Goal: Task Accomplishment & Management: Use online tool/utility

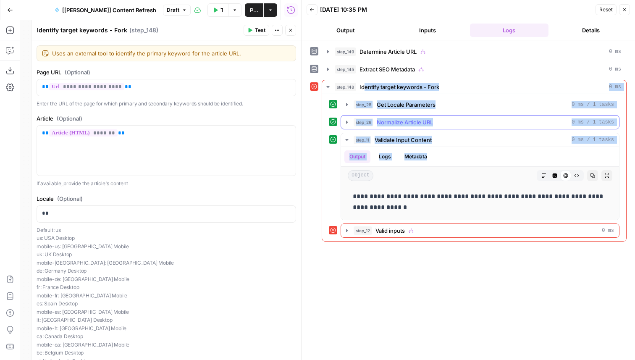
click at [411, 126] on button "step_26 Normalize Article URL 0 ms / 1 tasks" at bounding box center [480, 122] width 278 height 13
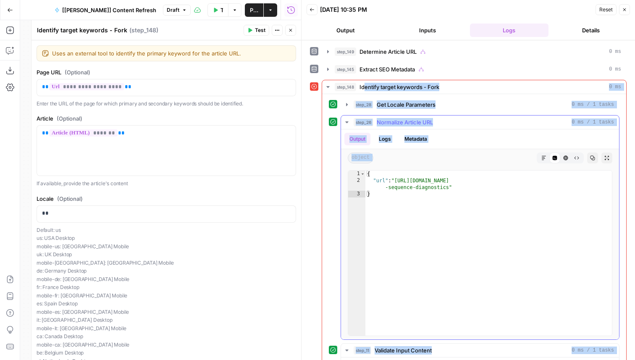
click at [437, 120] on div "step_26 Normalize Article URL 0 ms / 1 tasks" at bounding box center [484, 122] width 260 height 8
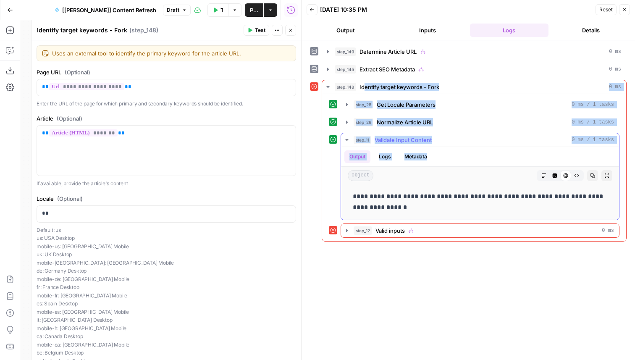
click at [437, 140] on div "step_11 Validate Input Content 0 ms / 1 tasks" at bounding box center [484, 140] width 260 height 8
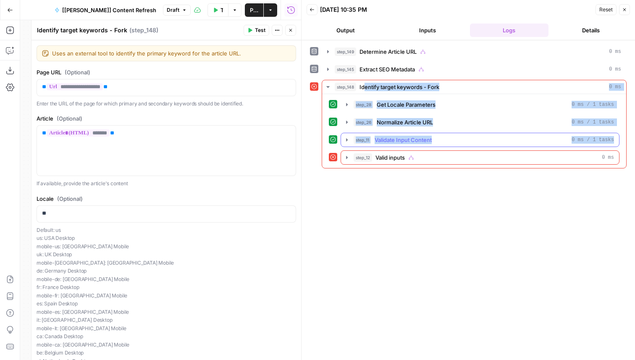
click at [437, 140] on div "step_11 Validate Input Content 0 ms / 1 tasks" at bounding box center [484, 140] width 260 height 8
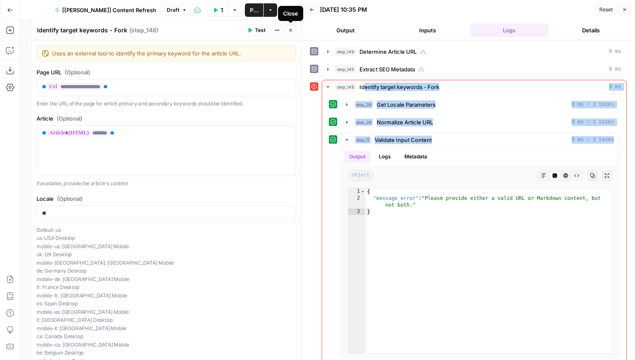
click at [293, 30] on button "Close" at bounding box center [290, 30] width 11 height 11
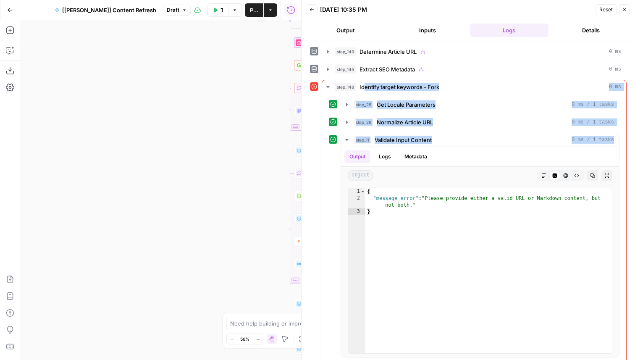
click at [76, 138] on div "true false true false Workflow Set Inputs Inputs Condition Determine Article UR…" at bounding box center [160, 190] width 281 height 340
click at [436, 31] on button "Inputs" at bounding box center [428, 30] width 79 height 13
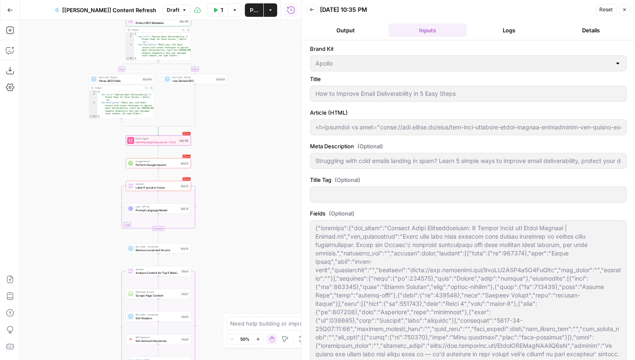
drag, startPoint x: 226, startPoint y: 174, endPoint x: 53, endPoint y: 275, distance: 200.7
click at [53, 275] on div "true false true false Workflow Set Inputs Inputs Condition Determine Article UR…" at bounding box center [160, 190] width 281 height 340
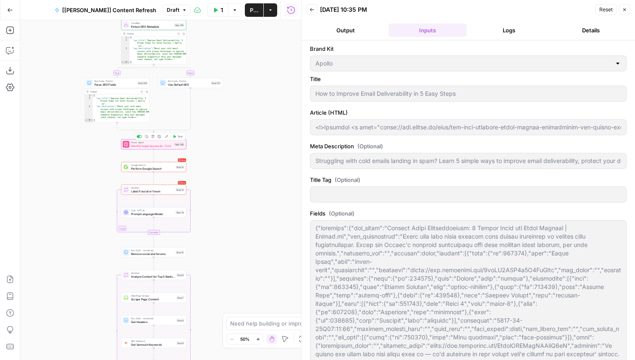
click at [174, 144] on div "Step 148" at bounding box center [179, 144] width 11 height 4
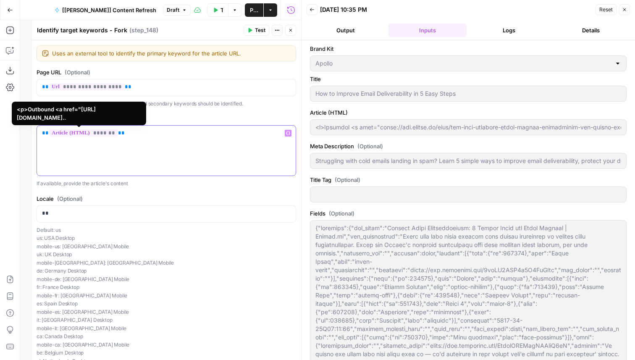
click at [96, 136] on span "*******" at bounding box center [83, 132] width 68 height 7
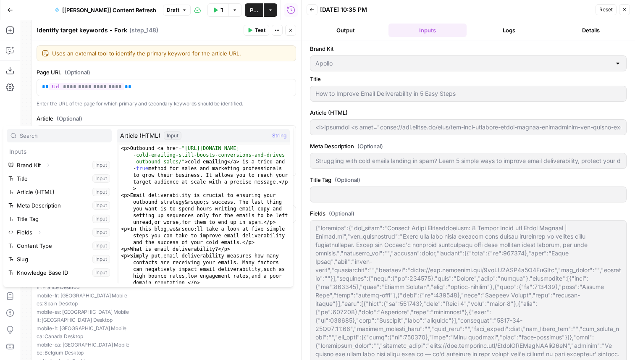
click at [291, 31] on icon "button" at bounding box center [290, 30] width 5 height 5
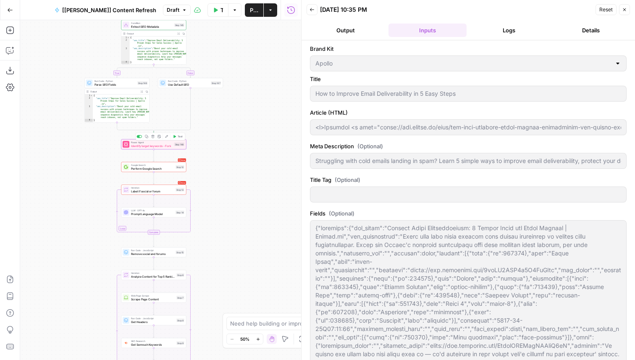
click at [172, 145] on span "Identify target keywords - Fork" at bounding box center [152, 146] width 42 height 4
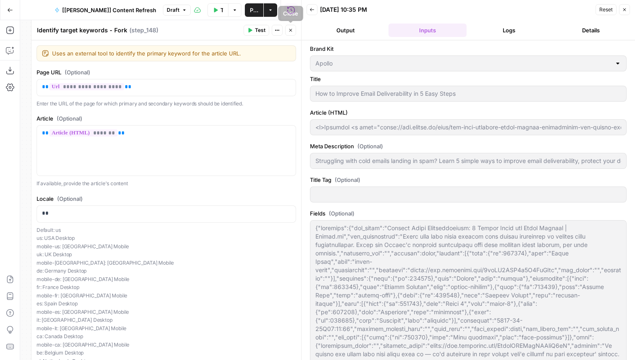
click at [292, 32] on icon "button" at bounding box center [290, 30] width 5 height 5
type input "<p>Outbound <a href="https://www.apollo.io/blog/how-cold-emailing-still-boosts-…"
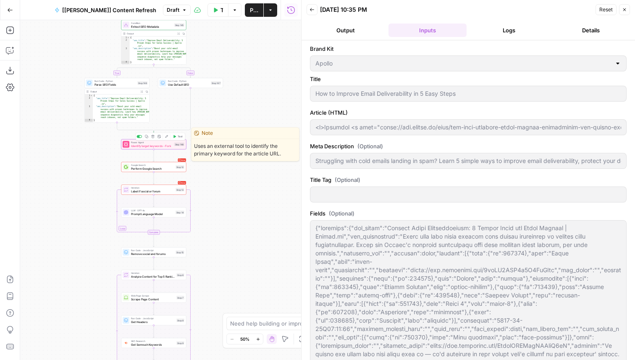
click at [155, 147] on span "Identify target keywords - Fork" at bounding box center [152, 146] width 42 height 4
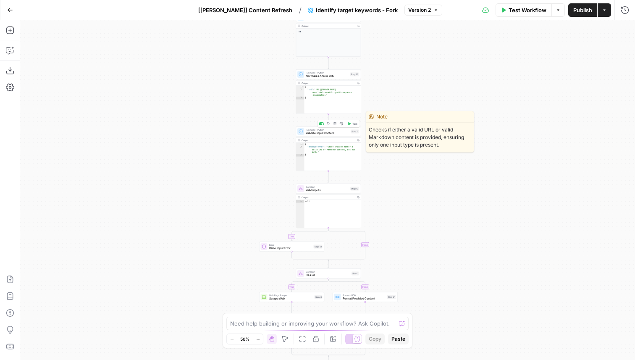
click at [332, 133] on span "Validate Input Content" at bounding box center [327, 133] width 43 height 4
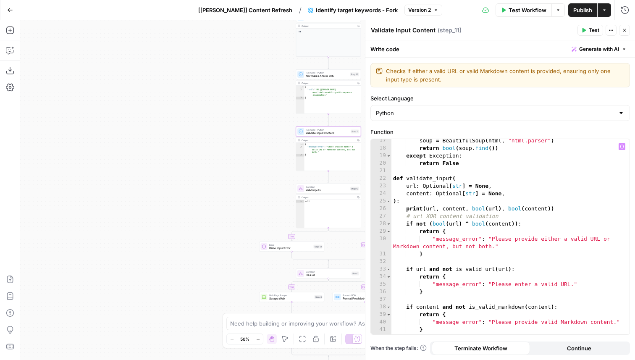
scroll to position [131, 0]
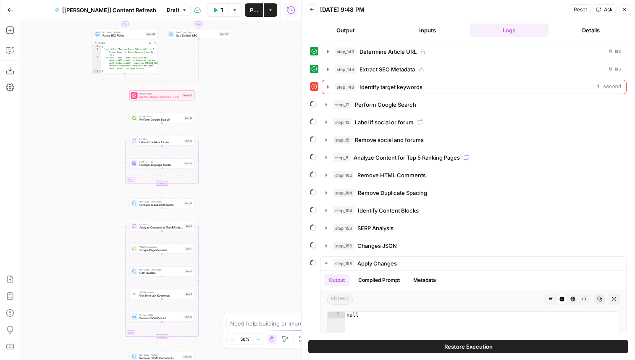
click at [176, 97] on span "Identify target keywords - Fork" at bounding box center [160, 97] width 42 height 4
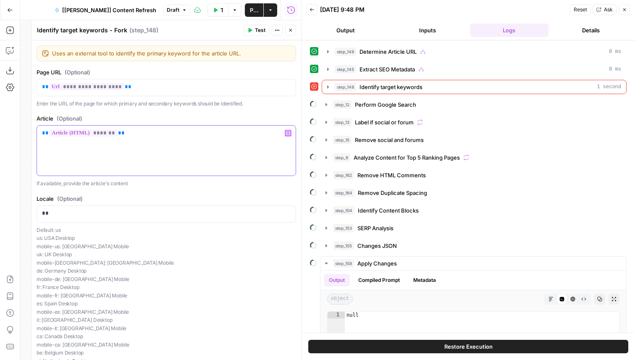
drag, startPoint x: 151, startPoint y: 135, endPoint x: 36, endPoint y: 132, distance: 115.6
click at [36, 132] on div "**********" at bounding box center [167, 236] width 270 height 393
click at [250, 40] on header "Identify target keywords - Fork Identify target keywords - Fork ( step_148 ) Te…" at bounding box center [167, 30] width 270 height 20
click at [250, 32] on icon "button" at bounding box center [249, 30] width 5 height 5
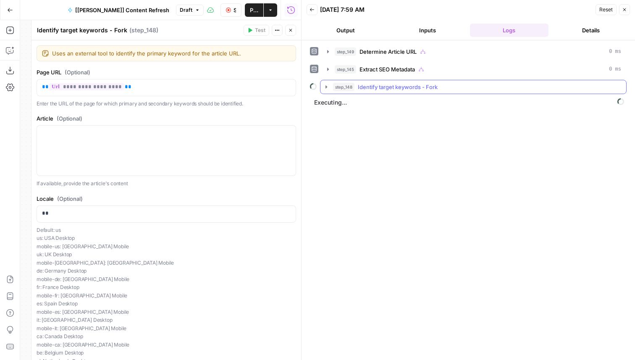
click at [385, 86] on span "Identify target keywords - Fork" at bounding box center [398, 87] width 80 height 8
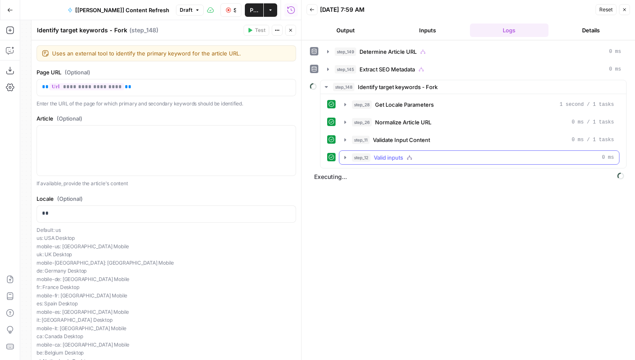
click at [435, 163] on button "step_12 Valid inputs 0 ms" at bounding box center [479, 157] width 280 height 13
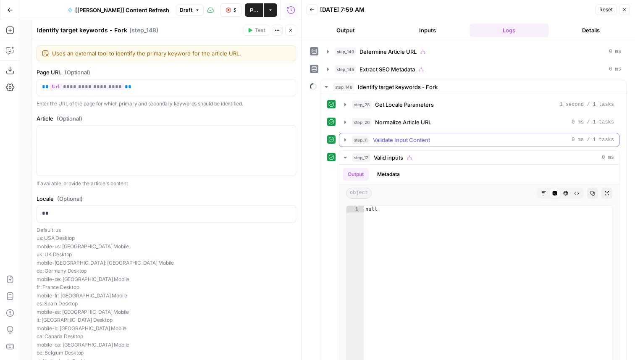
click at [440, 138] on div "step_11 Validate Input Content 0 ms / 1 tasks" at bounding box center [483, 140] width 262 height 8
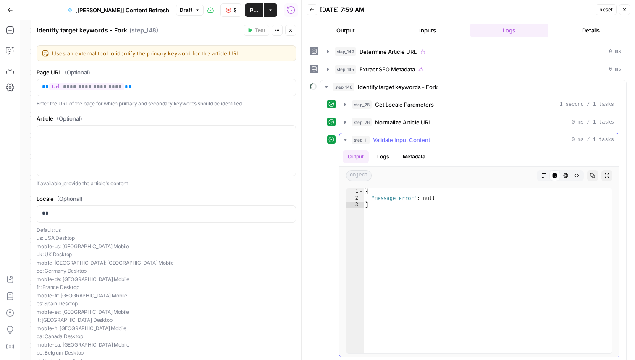
click at [440, 138] on div "step_11 Validate Input Content 0 ms / 1 tasks" at bounding box center [483, 140] width 262 height 8
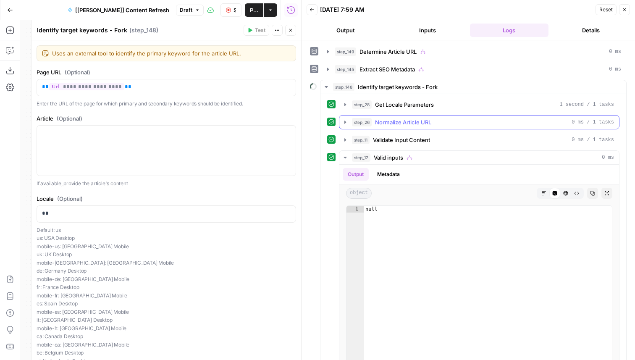
click at [439, 124] on div "step_26 Normalize Article URL 0 ms / 1 tasks" at bounding box center [483, 122] width 262 height 8
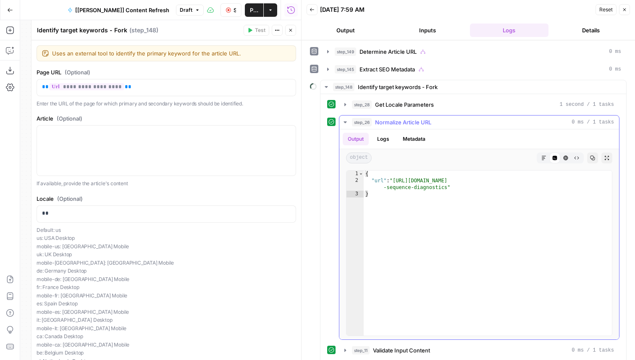
click at [439, 123] on div "step_26 Normalize Article URL 0 ms / 1 tasks" at bounding box center [483, 122] width 262 height 8
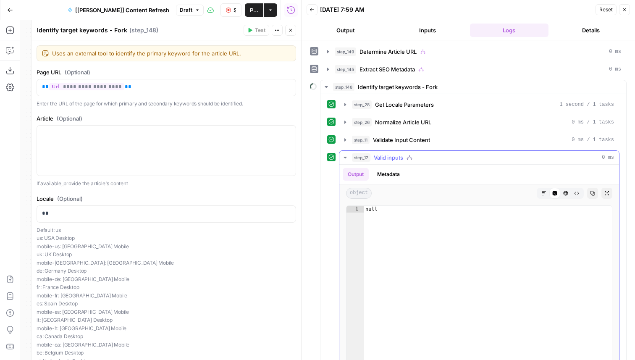
click at [429, 155] on div "step_12 Valid inputs 0 ms" at bounding box center [483, 157] width 262 height 8
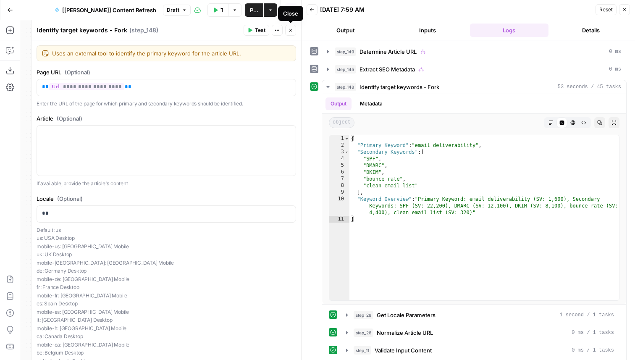
click at [294, 25] on button "Close" at bounding box center [290, 30] width 11 height 11
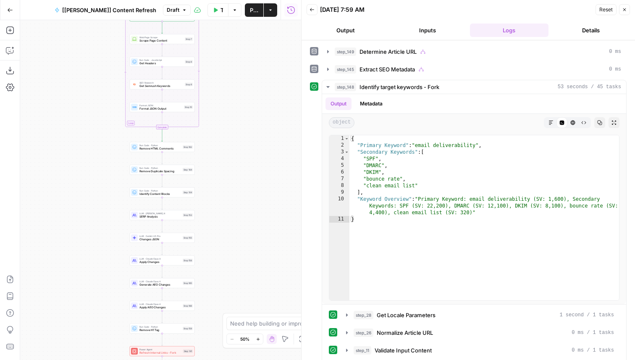
click at [165, 309] on span "Apply AEO Changes" at bounding box center [160, 307] width 42 height 4
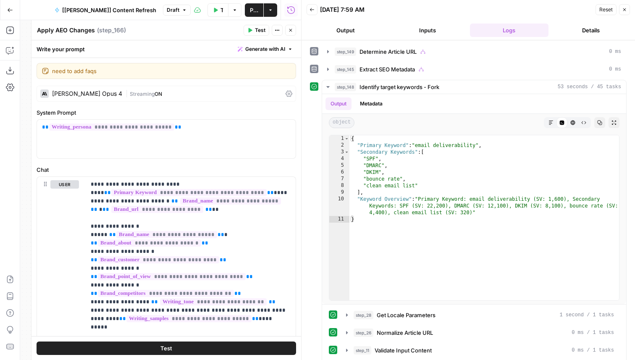
click at [253, 28] on button "Test" at bounding box center [257, 30] width 26 height 11
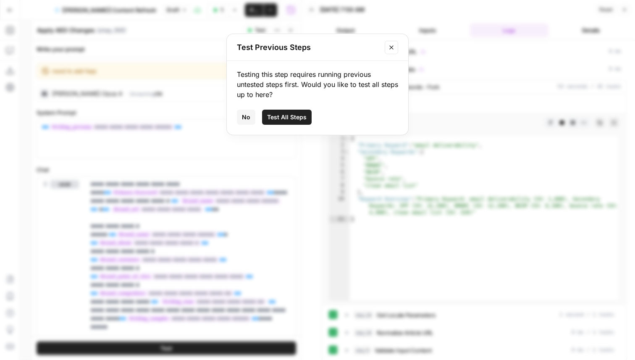
click at [281, 120] on span "Test All Steps" at bounding box center [286, 117] width 39 height 8
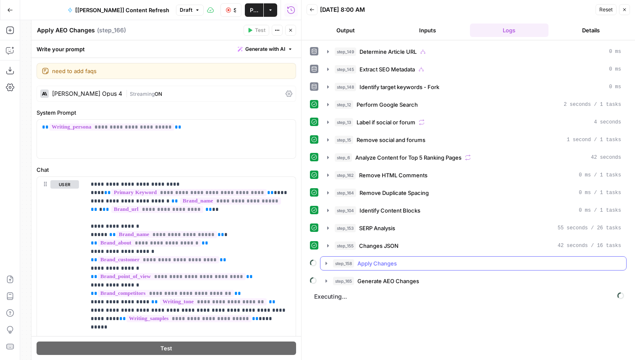
click at [379, 269] on button "step_158 Apply Changes" at bounding box center [474, 263] width 306 height 13
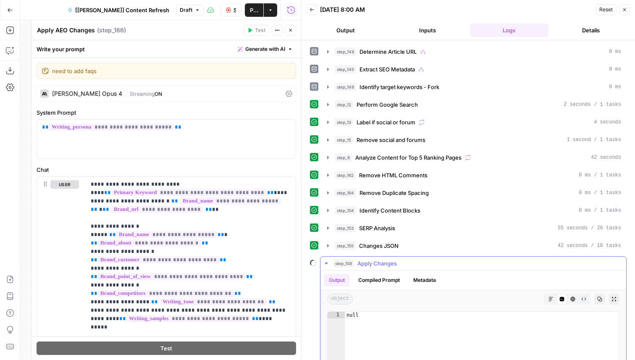
click at [392, 263] on span "Apply Changes" at bounding box center [377, 263] width 39 height 8
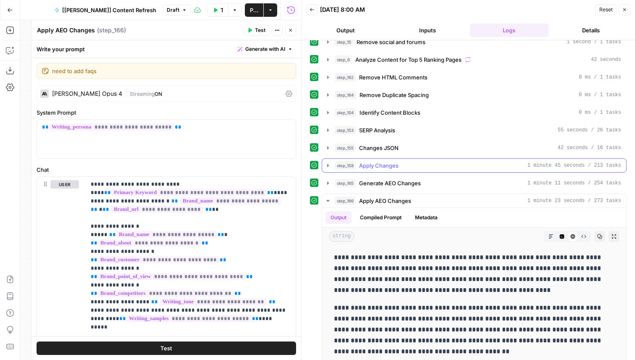
scroll to position [119, 0]
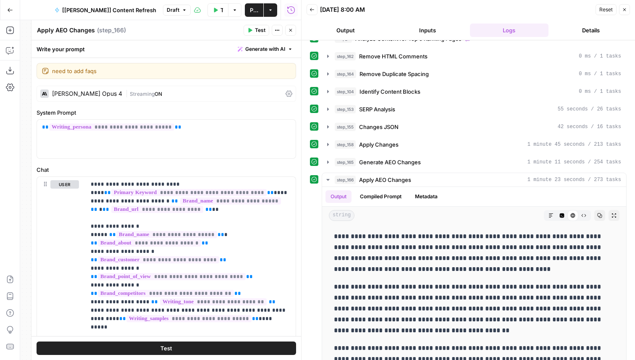
click at [296, 29] on header "Apply AEO Changes Apply AEO Changes ( step_166 ) Test Actions Close" at bounding box center [167, 30] width 270 height 20
click at [294, 29] on button "Close" at bounding box center [290, 30] width 11 height 11
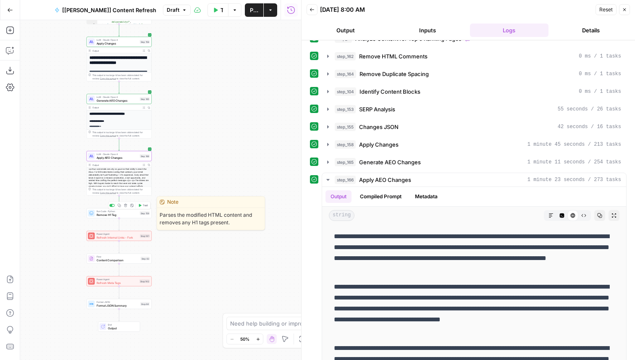
click at [145, 207] on span "Test" at bounding box center [145, 206] width 5 height 4
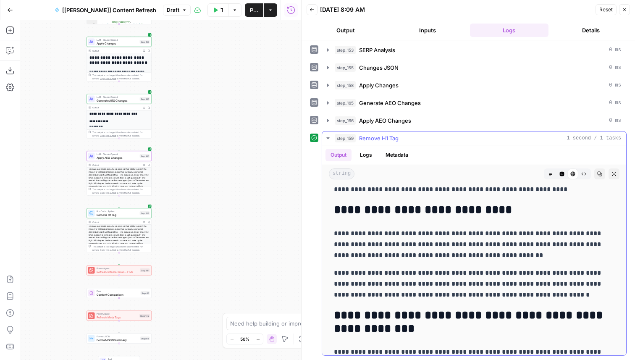
scroll to position [148, 0]
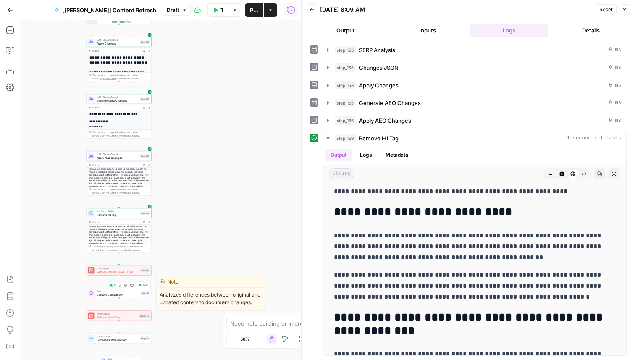
click at [143, 285] on span "Test" at bounding box center [145, 286] width 5 height 4
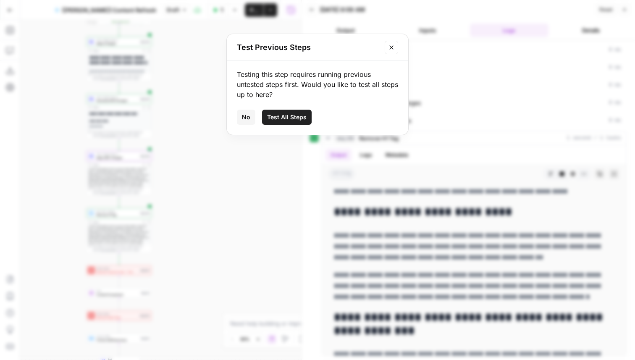
click at [303, 119] on span "Test All Steps" at bounding box center [286, 117] width 39 height 8
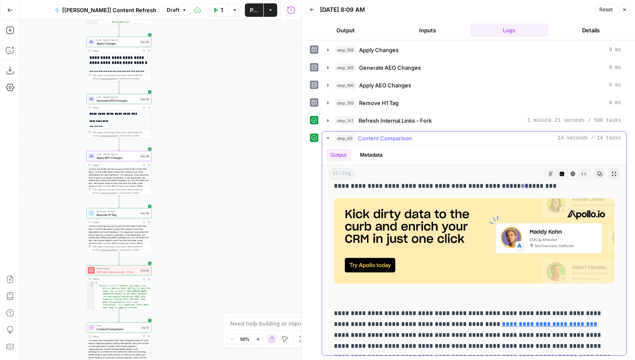
scroll to position [894, 0]
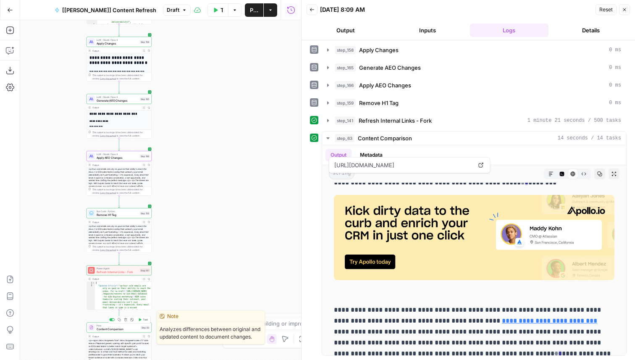
click at [130, 326] on span "Flow" at bounding box center [118, 325] width 42 height 3
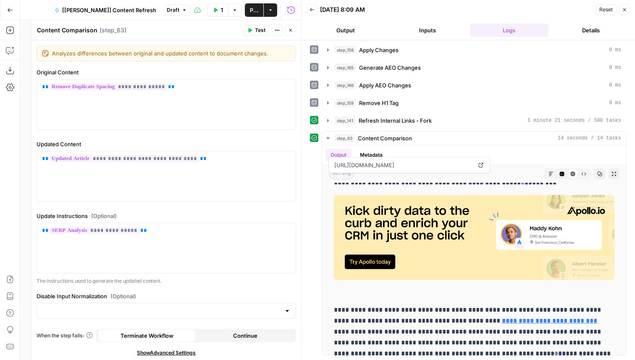
click at [292, 33] on button "Close" at bounding box center [290, 30] width 11 height 11
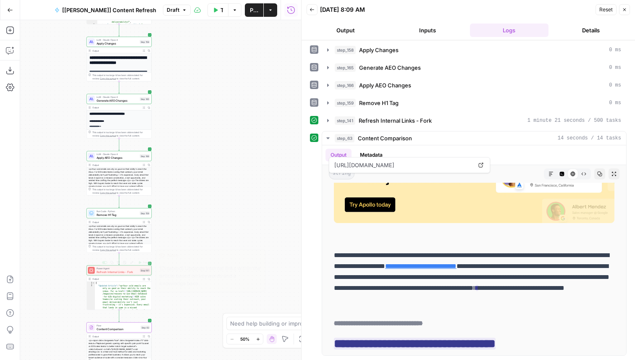
click at [109, 271] on span "Refresh Internal Links - Fork" at bounding box center [118, 272] width 42 height 4
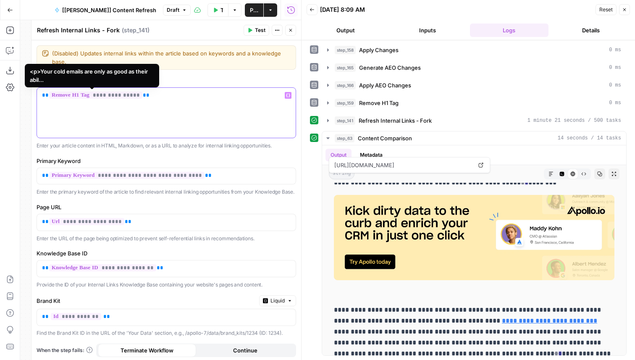
click at [102, 94] on span "**********" at bounding box center [95, 95] width 93 height 7
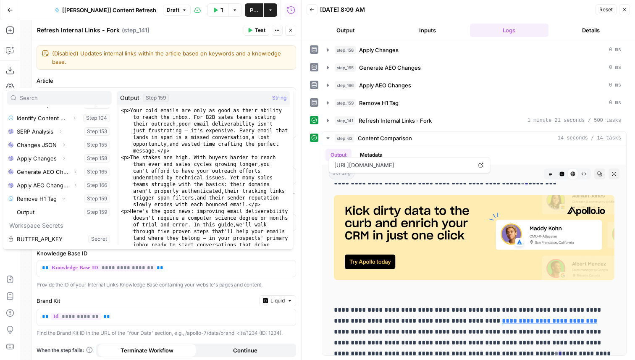
click at [294, 28] on button "Close" at bounding box center [290, 30] width 11 height 11
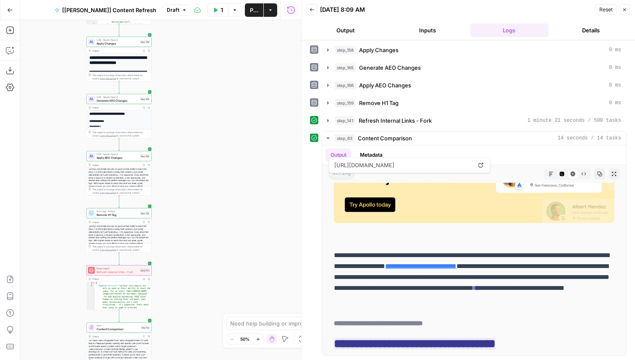
click at [111, 215] on span "Remove H1 Tag" at bounding box center [118, 215] width 42 height 4
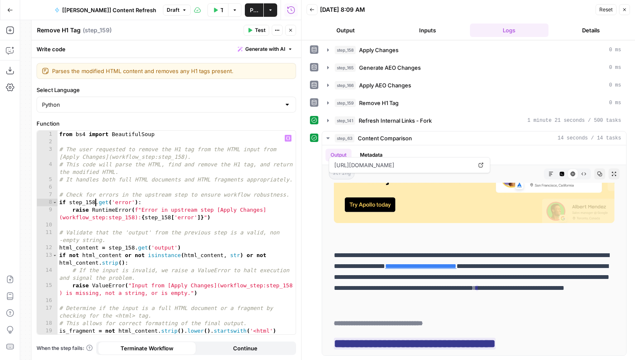
click at [95, 202] on div "from bs4 import BeautifulSoup # The user requested to remove the H1 tag from th…" at bounding box center [177, 240] width 238 height 219
click at [131, 252] on div "from bs4 import BeautifulSoup # The user requested to remove the H1 tag from th…" at bounding box center [177, 240] width 238 height 219
click at [133, 249] on div "from bs4 import BeautifulSoup # The user requested to remove the H1 tag from th…" at bounding box center [177, 240] width 238 height 219
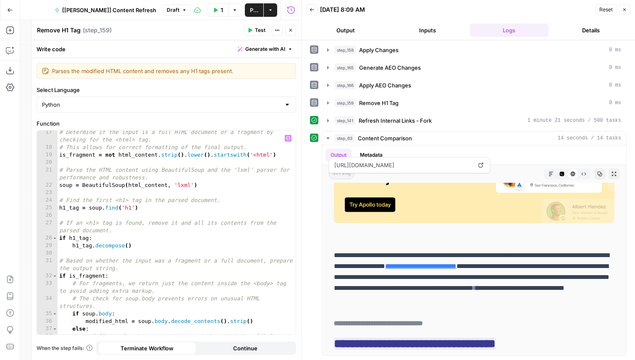
scroll to position [0, 0]
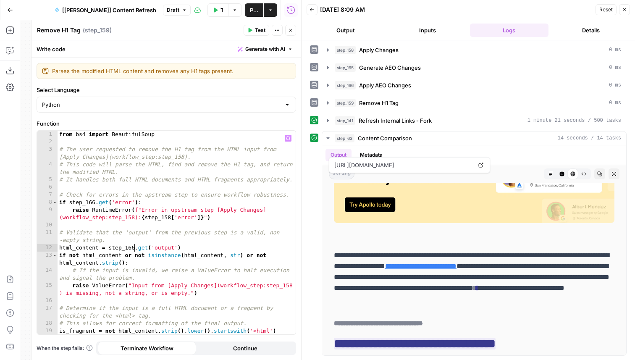
type textarea "**********"
click at [291, 33] on button "Close" at bounding box center [290, 30] width 11 height 11
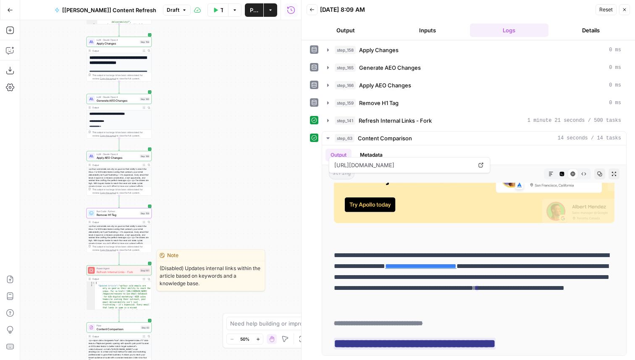
click at [108, 269] on span "Power Agent" at bounding box center [118, 268] width 42 height 3
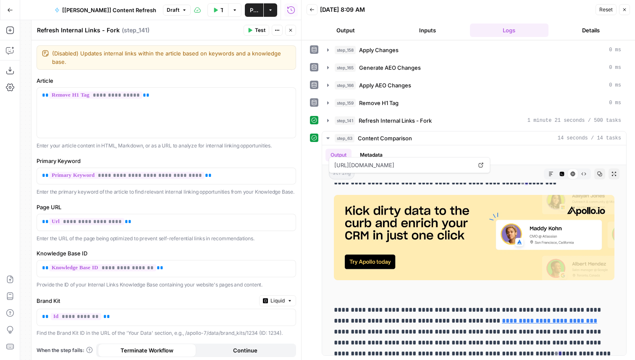
scroll to position [37, 0]
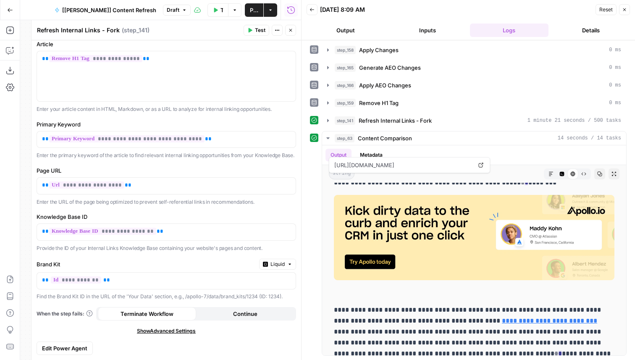
click at [293, 29] on icon "button" at bounding box center [290, 30] width 5 height 5
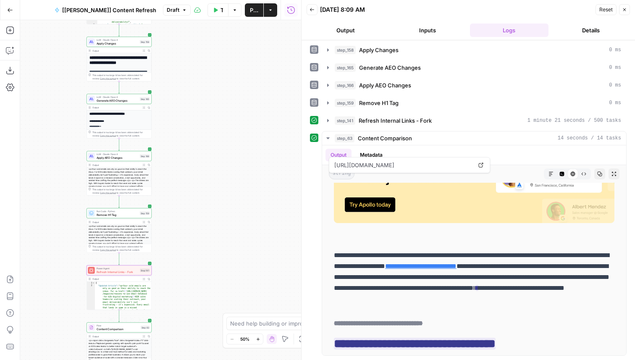
click at [110, 329] on span "Content Comparison" at bounding box center [118, 329] width 42 height 4
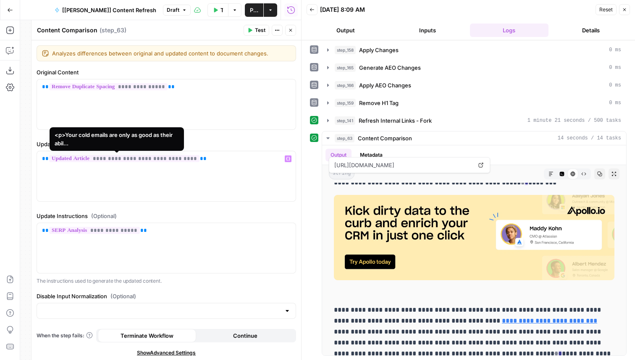
click at [150, 156] on span "**********" at bounding box center [124, 158] width 150 height 7
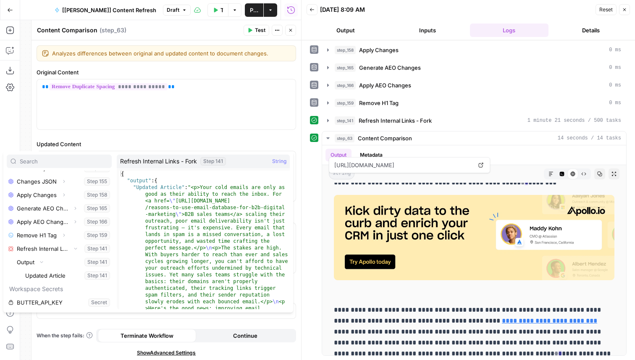
click at [292, 29] on icon "button" at bounding box center [290, 30] width 3 height 3
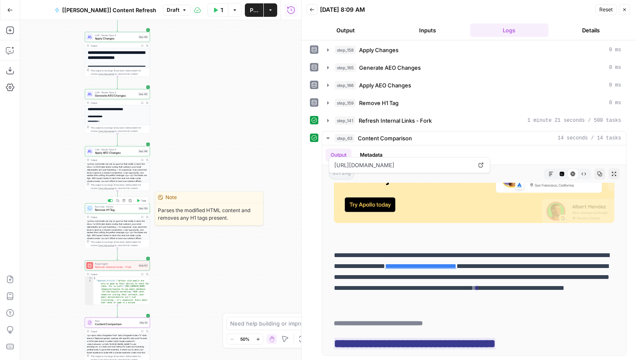
click at [142, 200] on span "Test" at bounding box center [143, 201] width 5 height 4
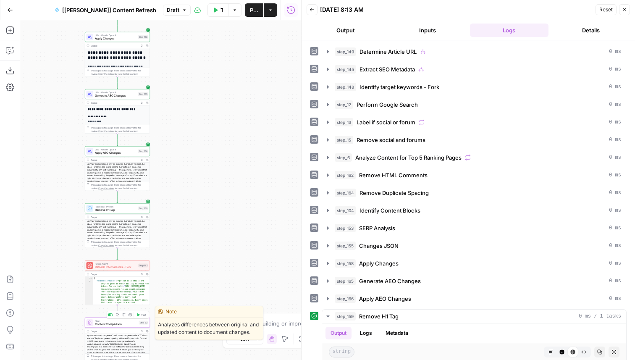
click at [139, 315] on icon "button" at bounding box center [138, 314] width 3 height 3
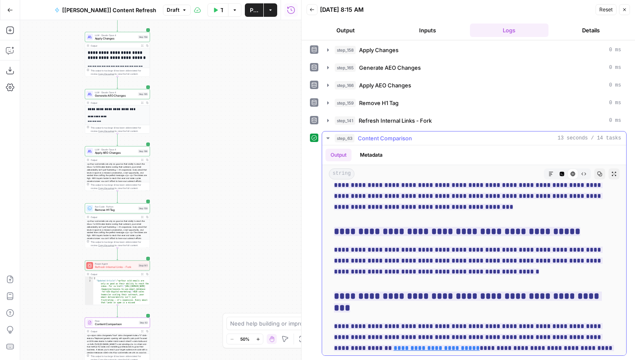
scroll to position [1990, 0]
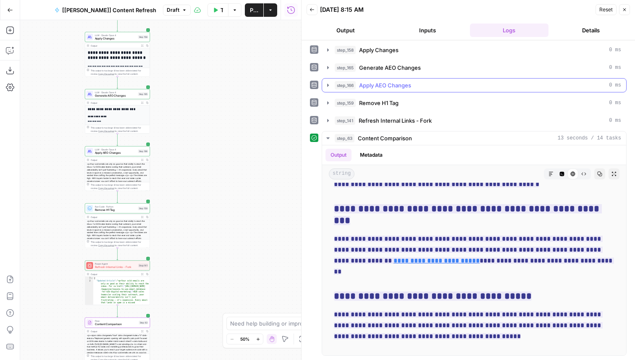
click at [429, 80] on button "step_166 Apply AEO Changes 0 ms" at bounding box center [474, 85] width 304 height 13
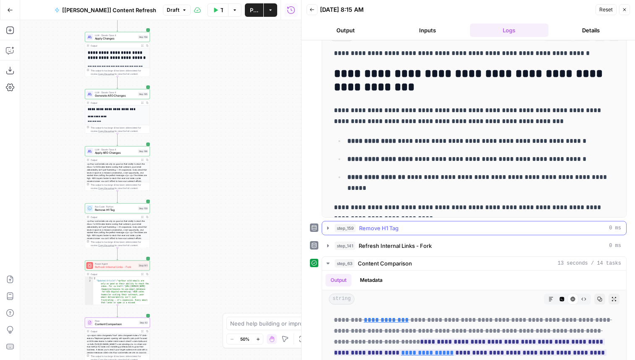
scroll to position [286, 0]
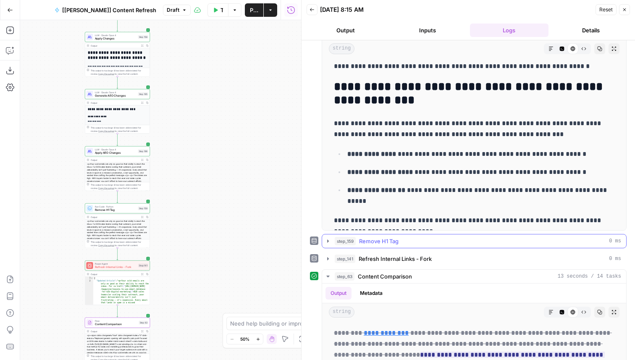
click at [413, 237] on div "step_159 Remove H1 Tag 0 ms" at bounding box center [478, 241] width 287 height 8
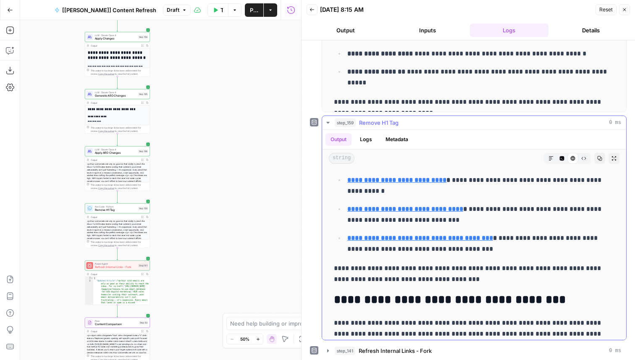
scroll to position [555, 0]
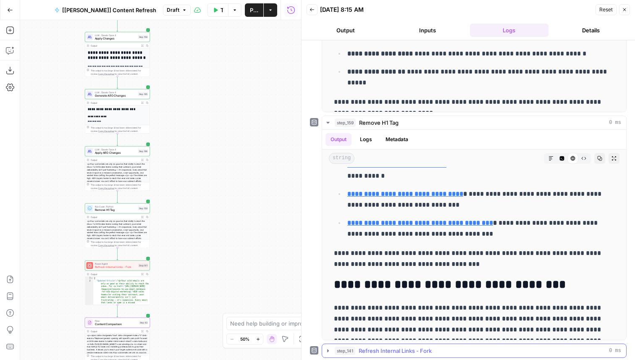
click at [409, 345] on button "step_141 Refresh Internal Links - Fork 0 ms" at bounding box center [474, 350] width 304 height 13
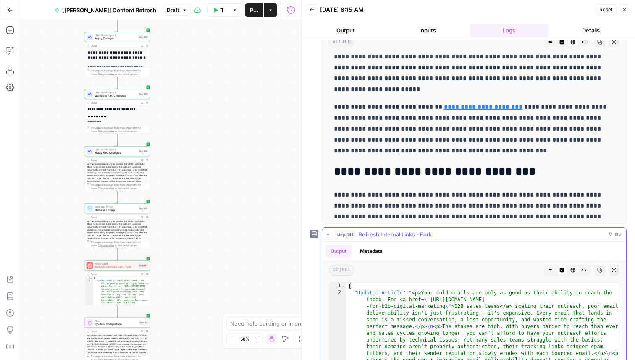
scroll to position [538, 0]
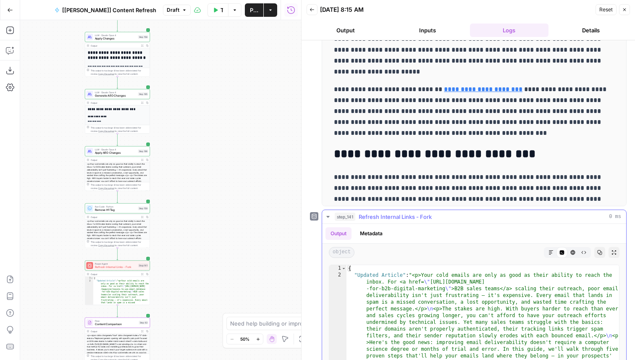
click at [552, 254] on icon "button" at bounding box center [551, 252] width 5 height 5
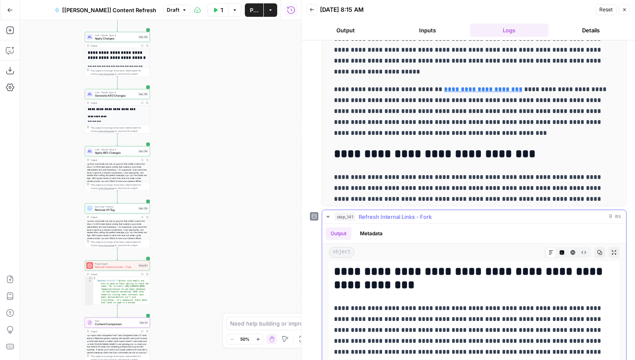
scroll to position [315, 0]
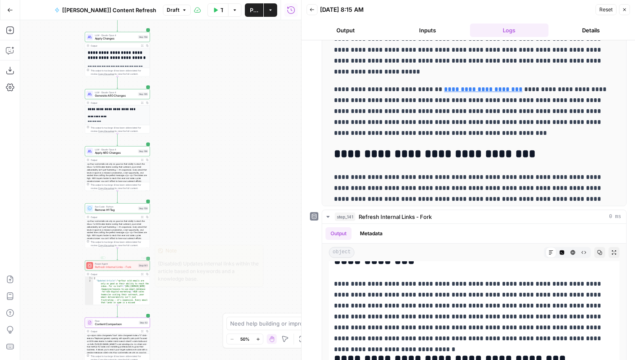
click at [122, 266] on span "Refresh Internal Links - Fork" at bounding box center [116, 267] width 42 height 4
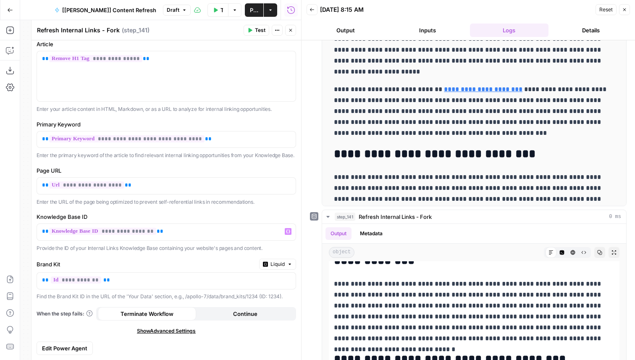
scroll to position [0, 0]
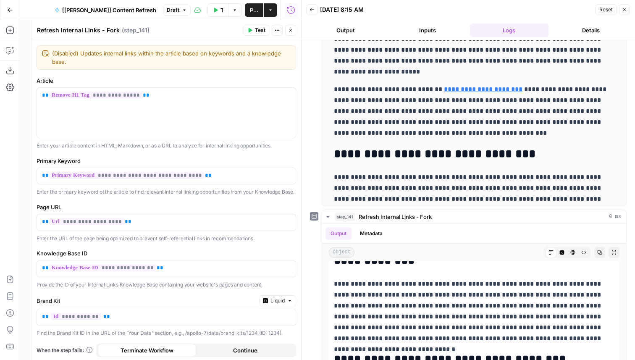
click at [290, 32] on icon "button" at bounding box center [290, 30] width 5 height 5
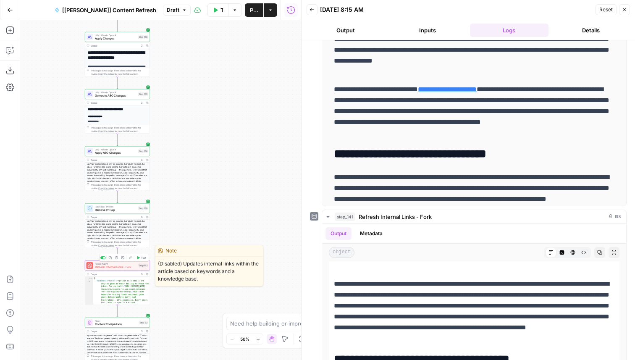
click at [142, 258] on span "Test" at bounding box center [143, 258] width 5 height 4
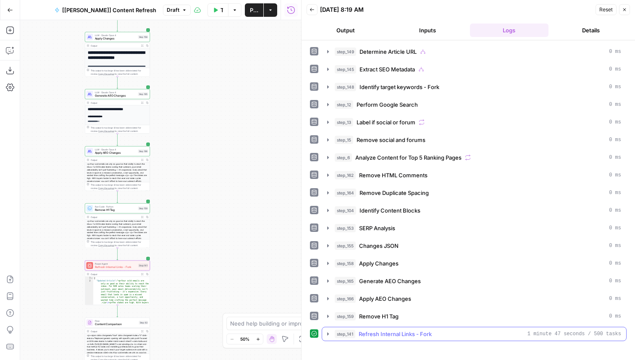
click at [416, 332] on span "Refresh Internal Links - Fork" at bounding box center [395, 334] width 73 height 8
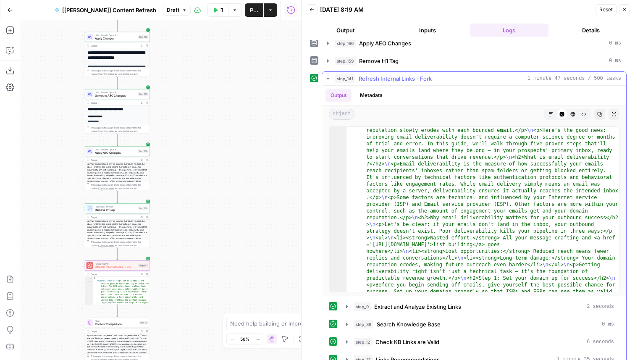
scroll to position [67, 0]
click at [552, 118] on button "Markdown" at bounding box center [551, 114] width 11 height 11
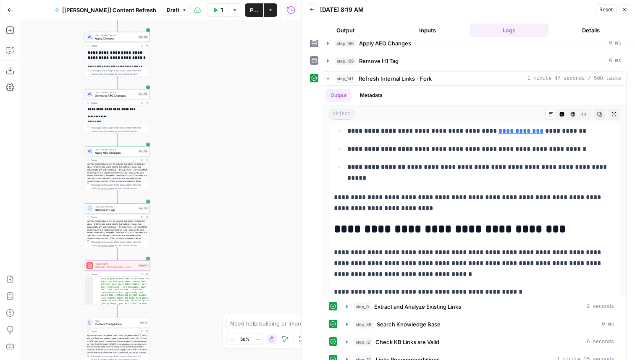
scroll to position [19, 0]
click at [139, 317] on button "Test" at bounding box center [141, 314] width 13 height 5
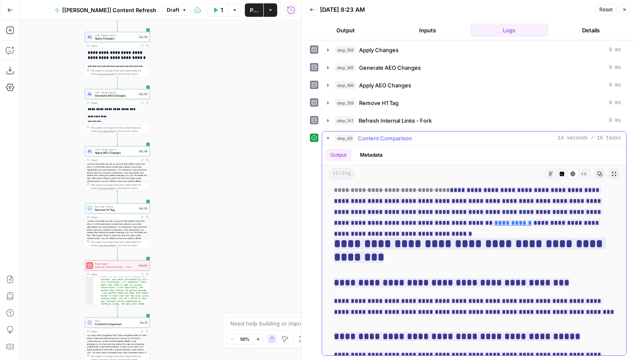
scroll to position [2207, 0]
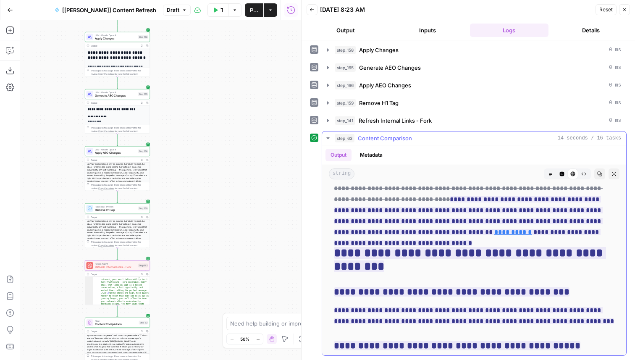
click at [408, 139] on span "Content Comparison" at bounding box center [385, 138] width 54 height 8
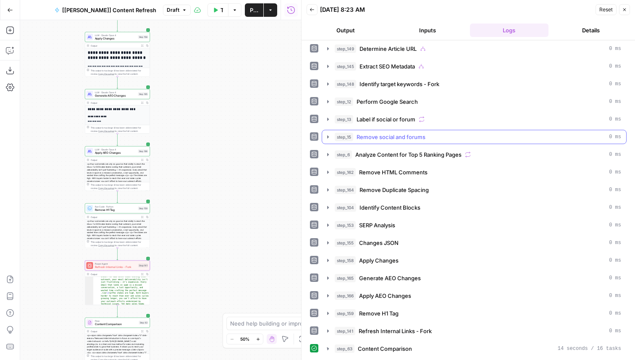
scroll to position [3, 0]
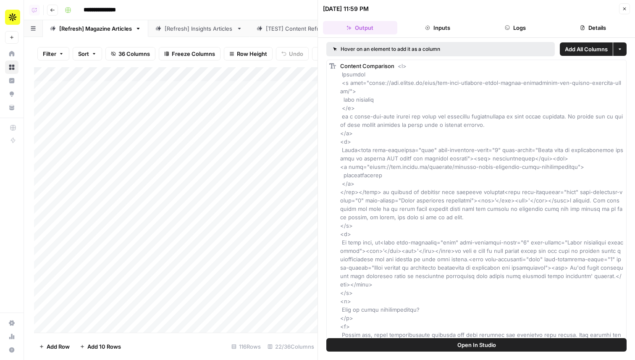
scroll to position [0, 198]
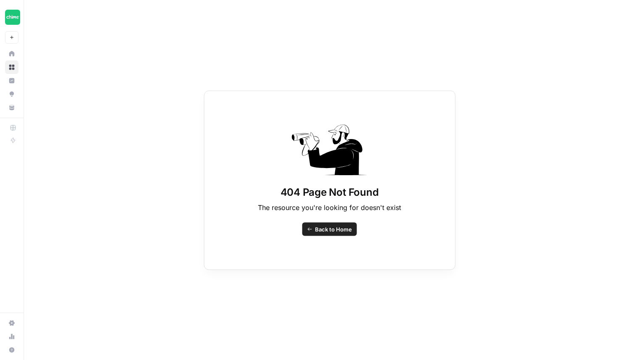
click at [316, 225] on span "Back to Home" at bounding box center [333, 229] width 37 height 8
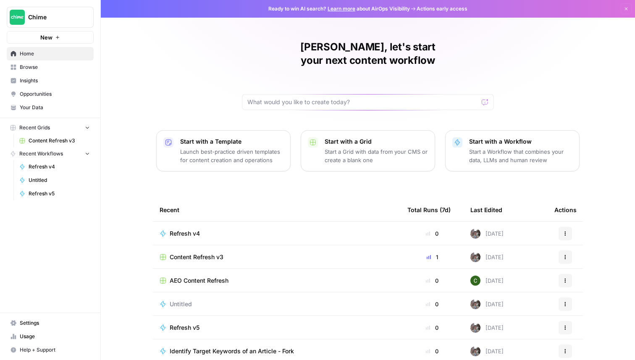
click at [197, 253] on span "Content Refresh v3" at bounding box center [197, 257] width 54 height 8
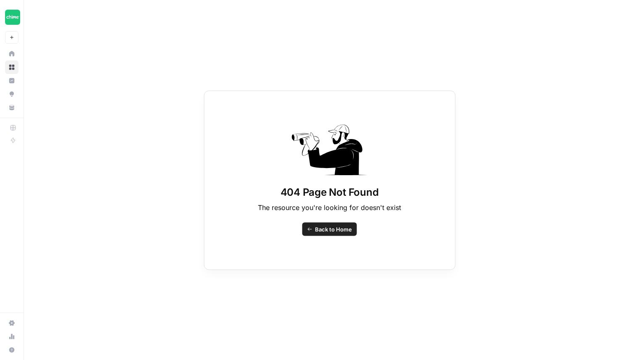
click at [322, 221] on div "404 Page Not Found The resource you're looking for doesn't exist Back to Home" at bounding box center [330, 179] width 252 height 179
click at [332, 226] on span "Back to Home" at bounding box center [333, 229] width 37 height 8
